Goal: Task Accomplishment & Management: Manage account settings

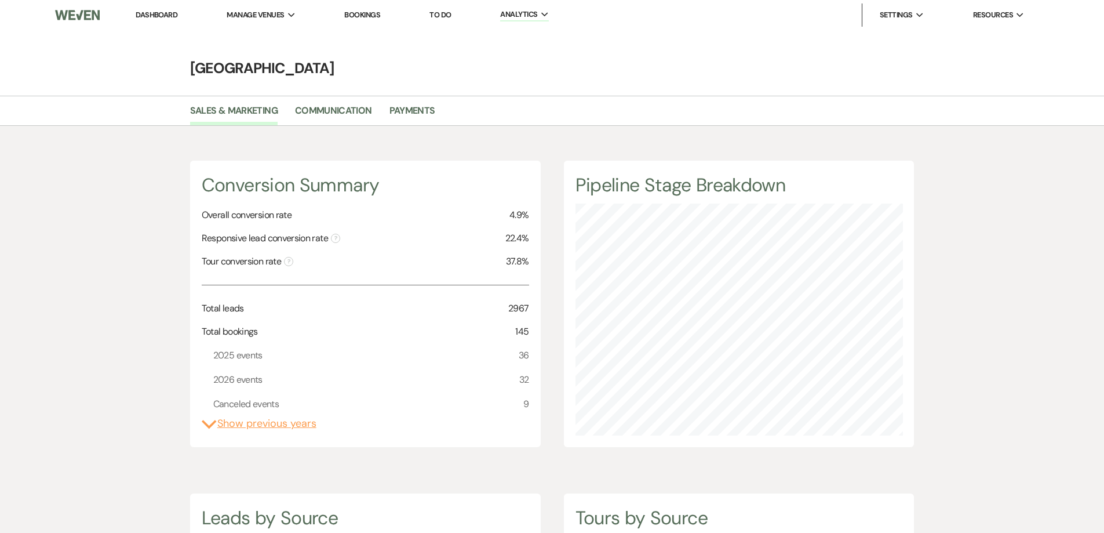
click at [152, 13] on link "Dashboard" at bounding box center [157, 15] width 42 height 10
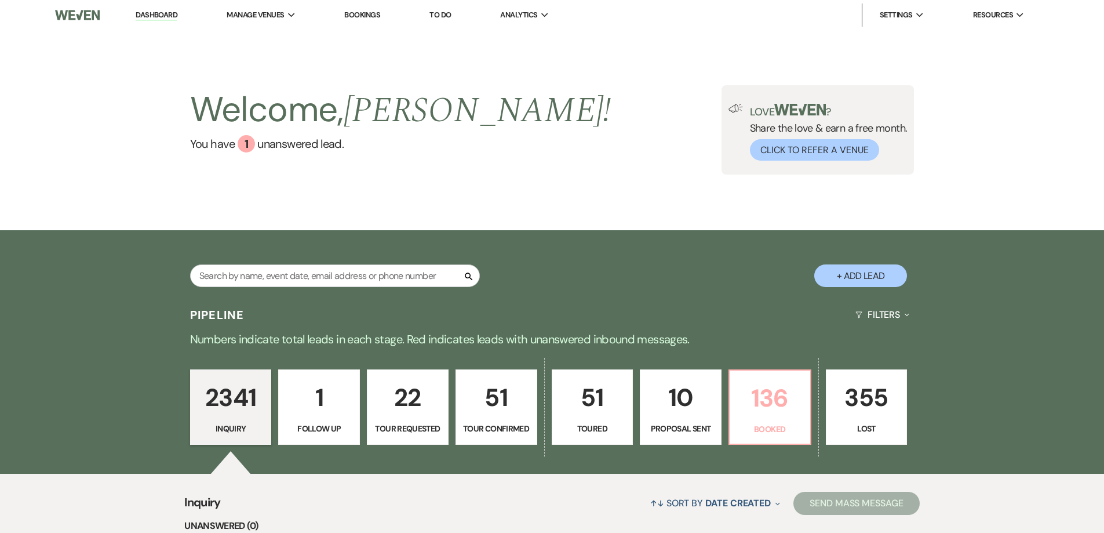
click at [748, 410] on p "136" at bounding box center [770, 398] width 67 height 39
select select "7"
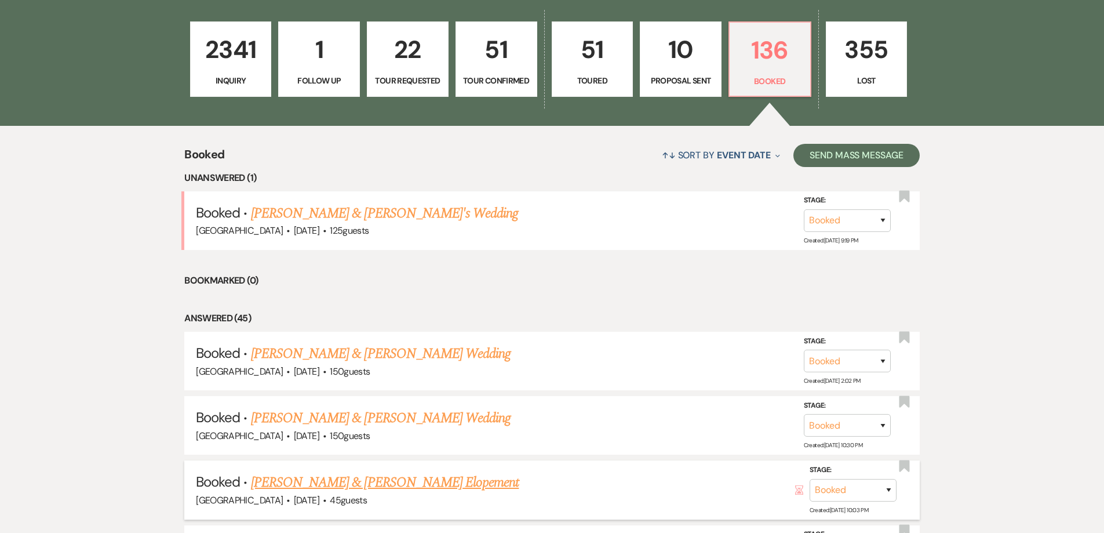
scroll to position [174, 0]
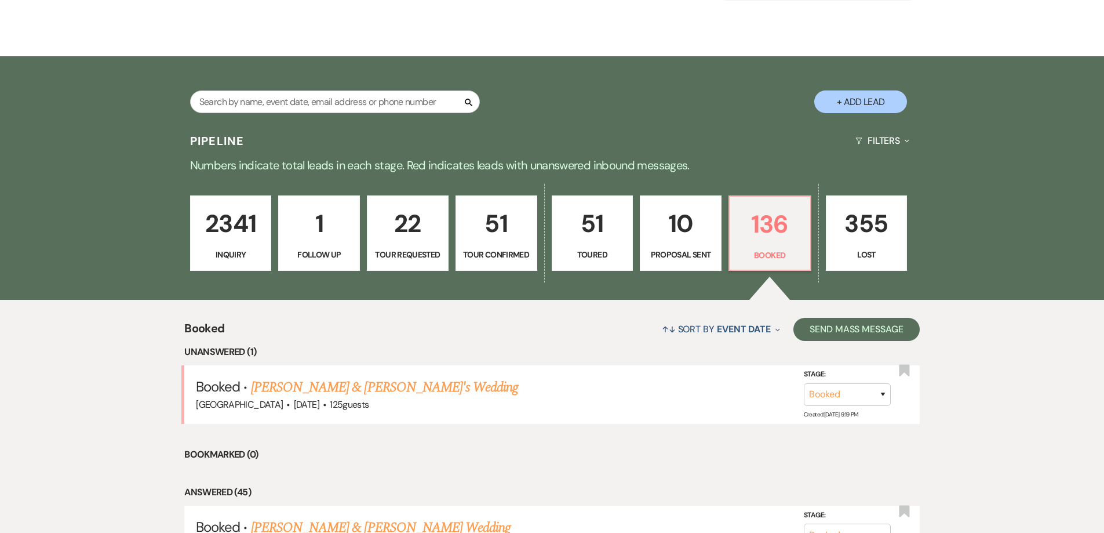
click at [297, 386] on link "[PERSON_NAME] & [PERSON_NAME]'s Wedding" at bounding box center [385, 387] width 268 height 21
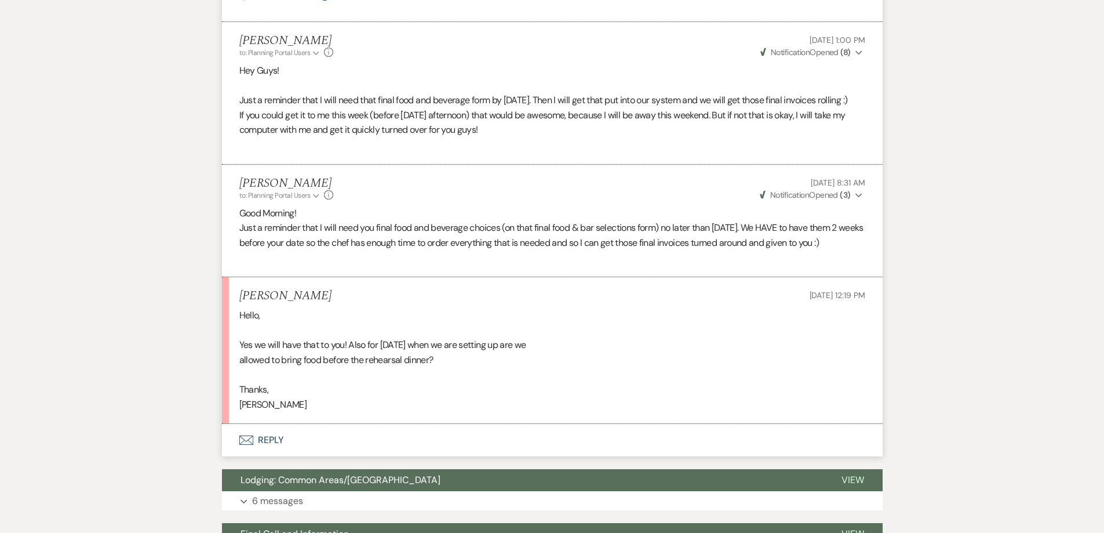
scroll to position [696, 0]
